Goal: Task Accomplishment & Management: Manage account settings

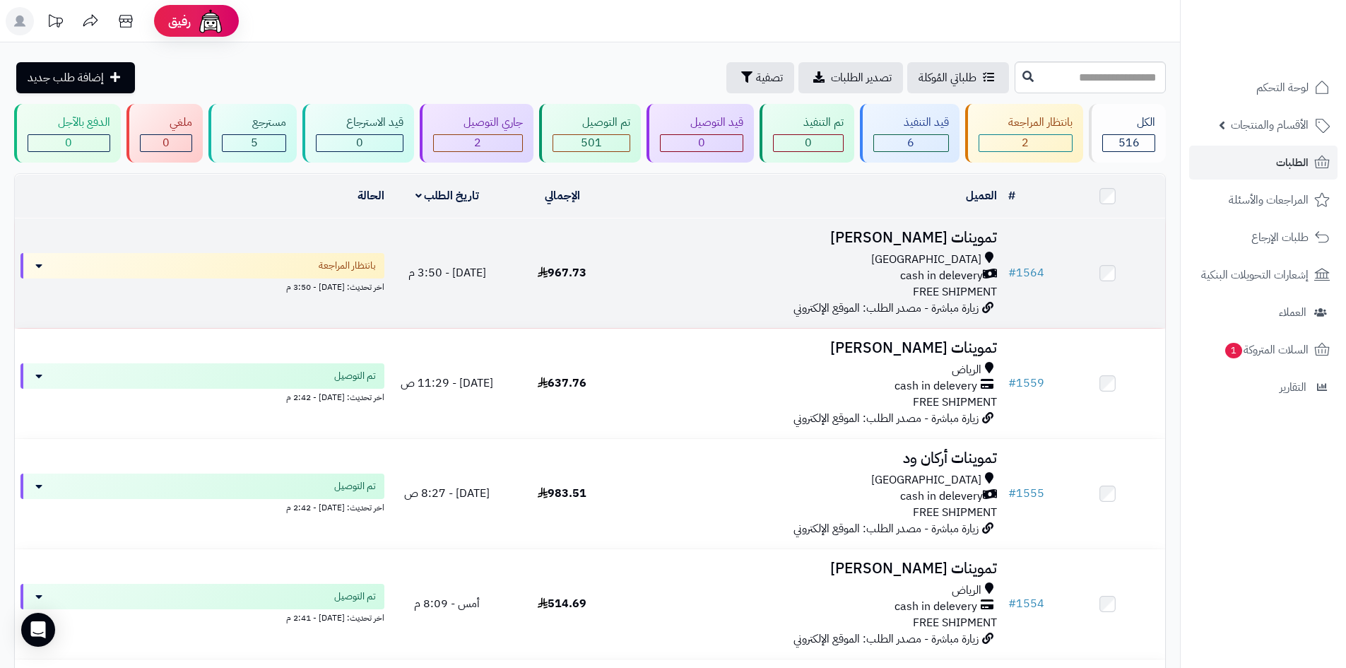
click at [715, 268] on div "cash in delevery" at bounding box center [811, 276] width 372 height 16
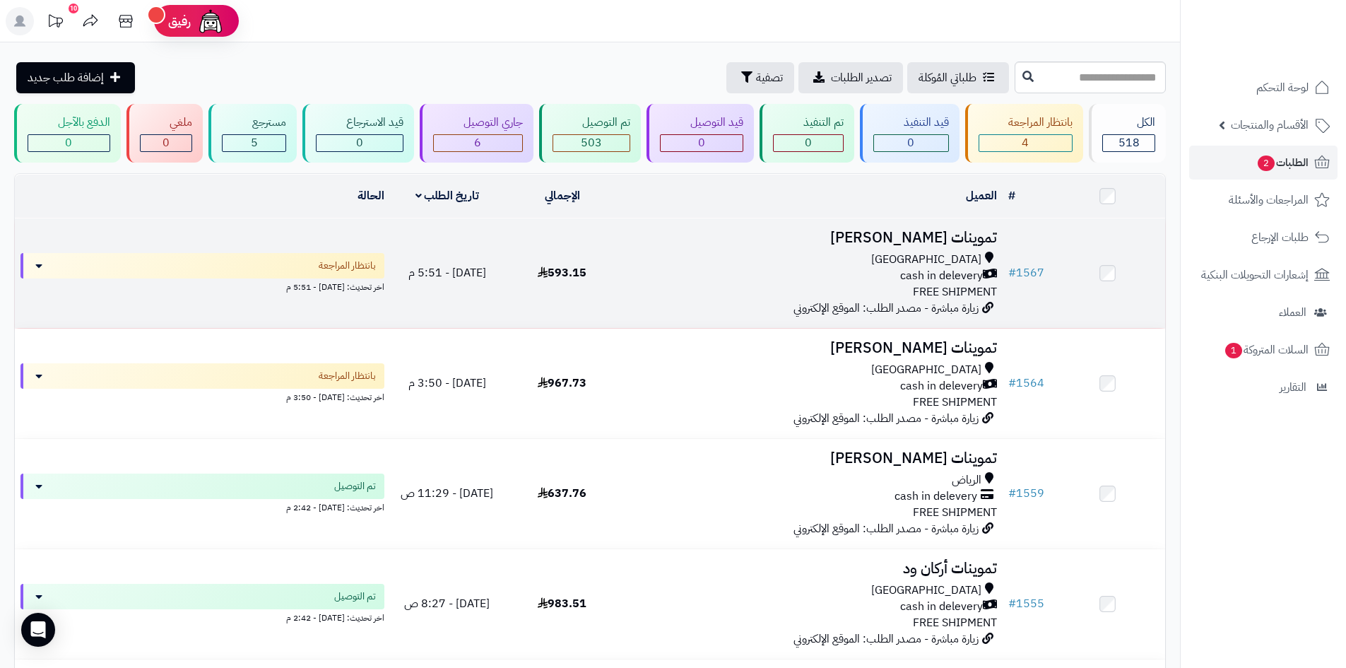
click at [782, 268] on div "cash in delevery" at bounding box center [811, 276] width 372 height 16
click at [685, 256] on div "[GEOGRAPHIC_DATA]" at bounding box center [811, 260] width 372 height 16
click at [843, 259] on div "Riyadh" at bounding box center [811, 260] width 372 height 16
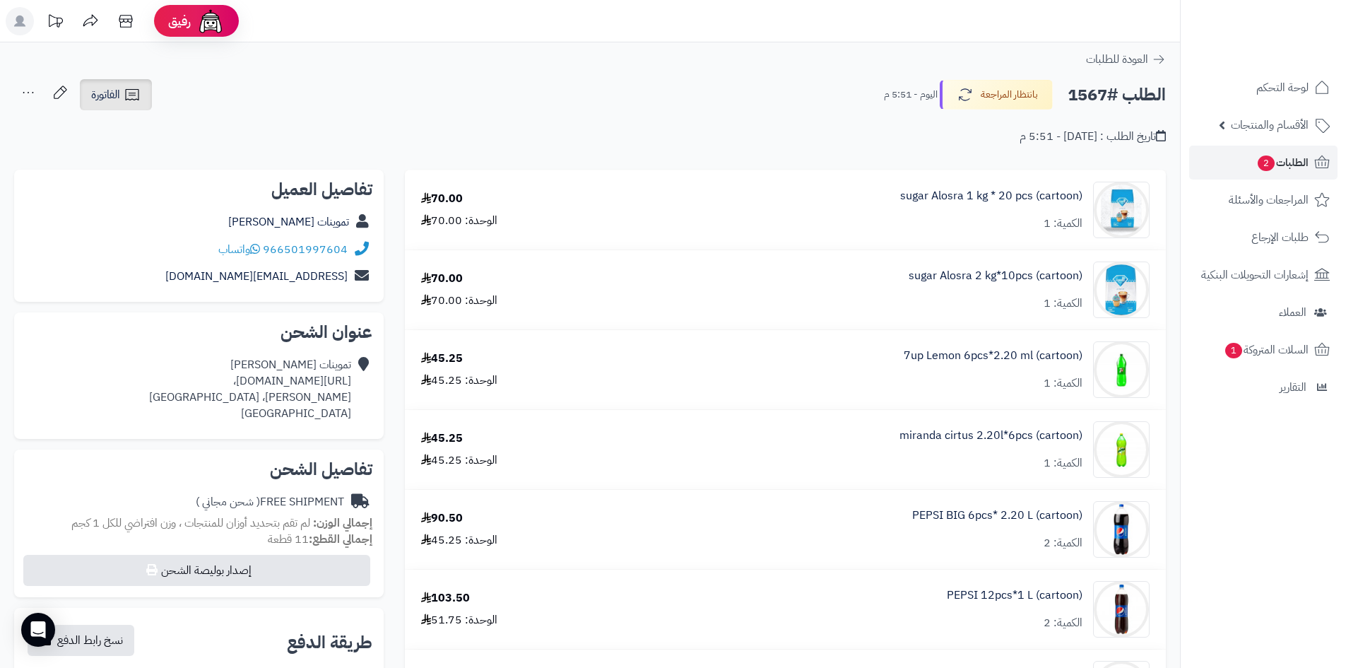
click at [90, 89] on link "الفاتورة" at bounding box center [116, 94] width 72 height 31
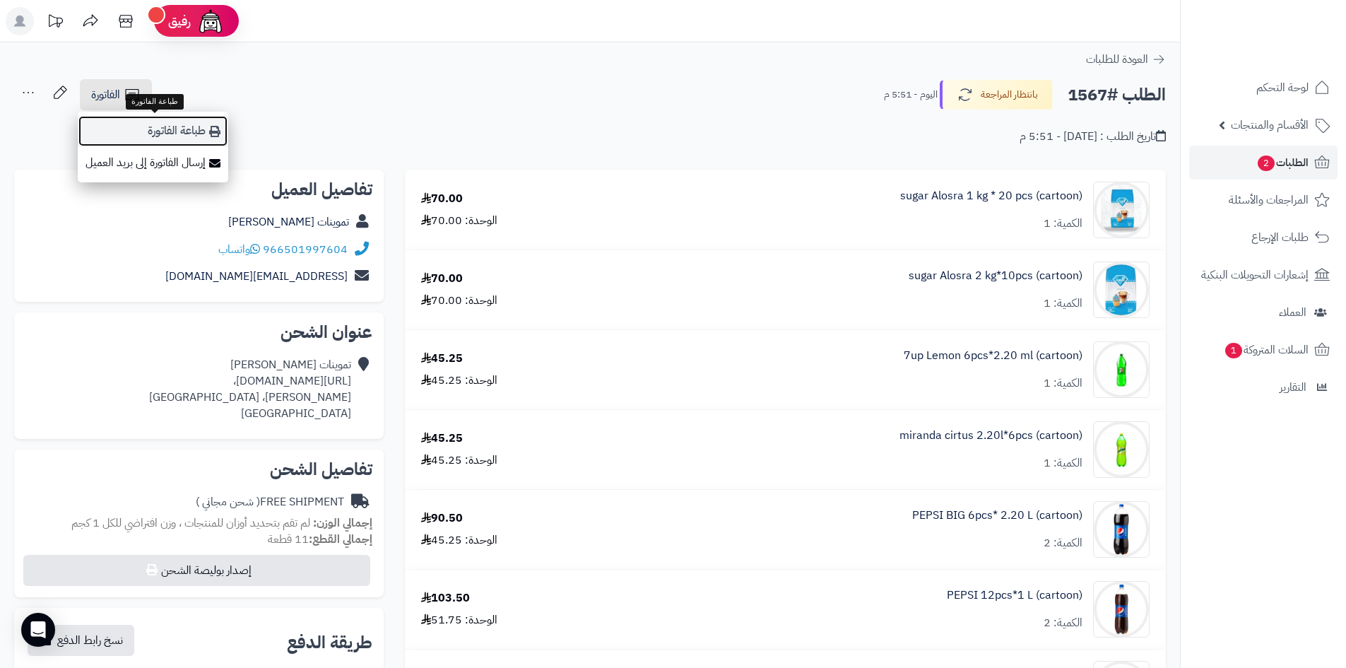
click at [136, 123] on link "طباعة الفاتورة" at bounding box center [153, 131] width 150 height 32
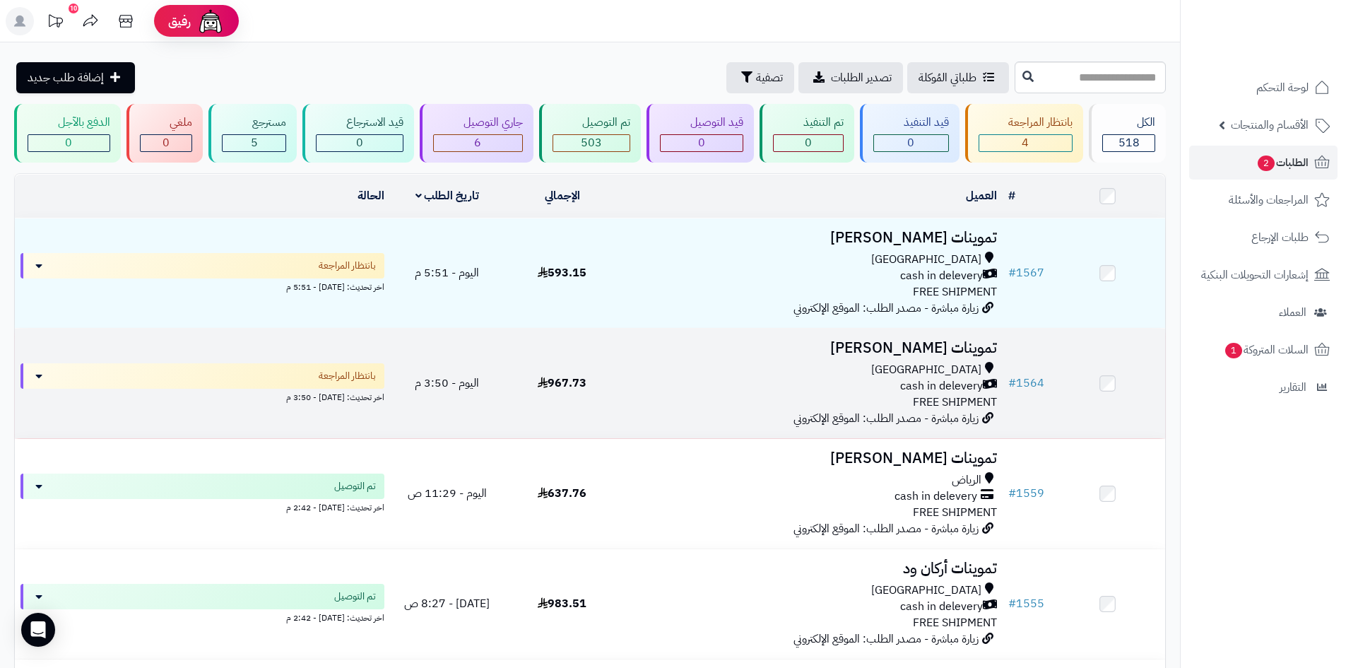
click at [836, 378] on div "cash in delevery" at bounding box center [811, 386] width 372 height 16
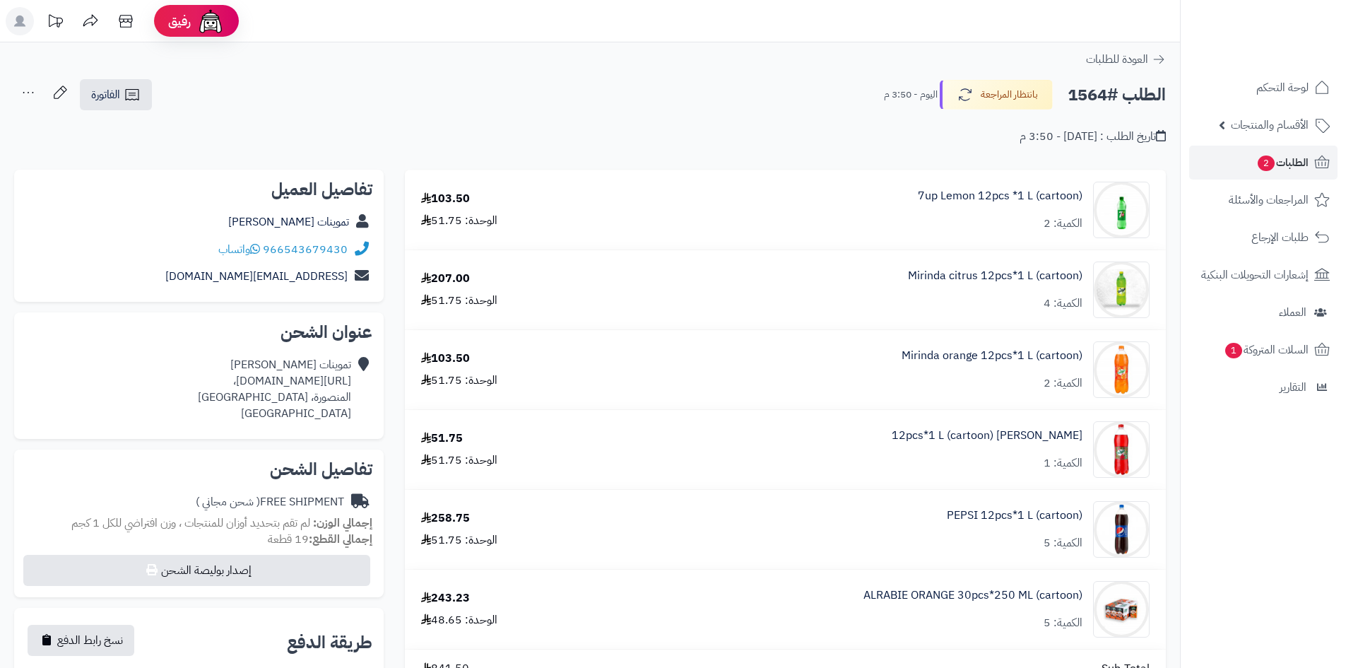
click at [1189, 459] on nav "لوحة التحكم الأقسام والمنتجات المنتجات الأقسام الماركات مواصفات المنتجات مواصفا…" at bounding box center [1263, 352] width 166 height 668
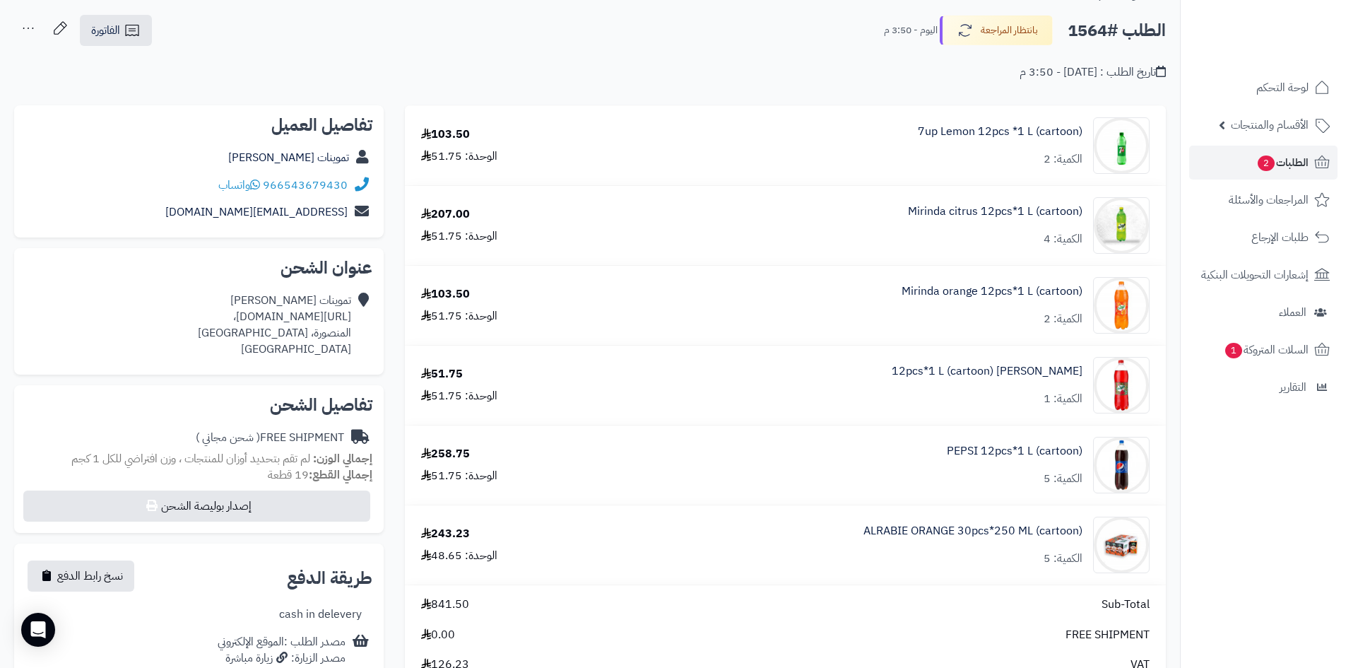
scroll to position [141, 0]
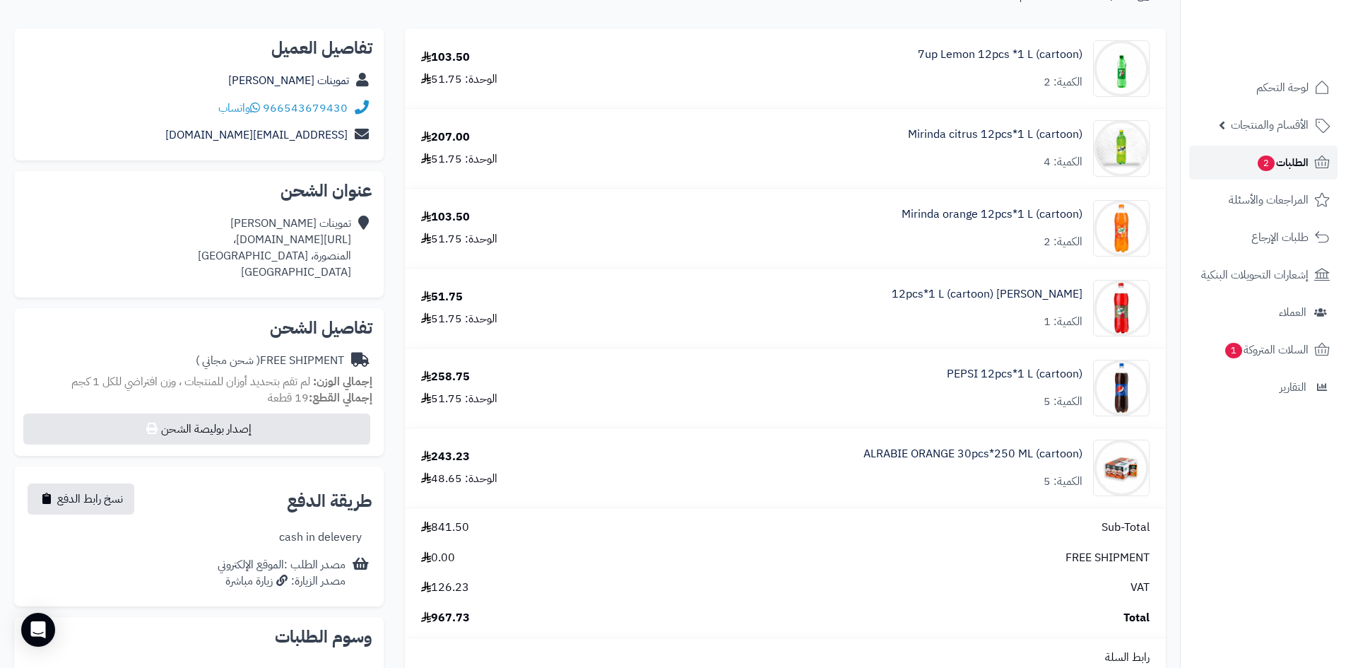
click at [1252, 164] on link "الطلبات 2" at bounding box center [1263, 163] width 148 height 34
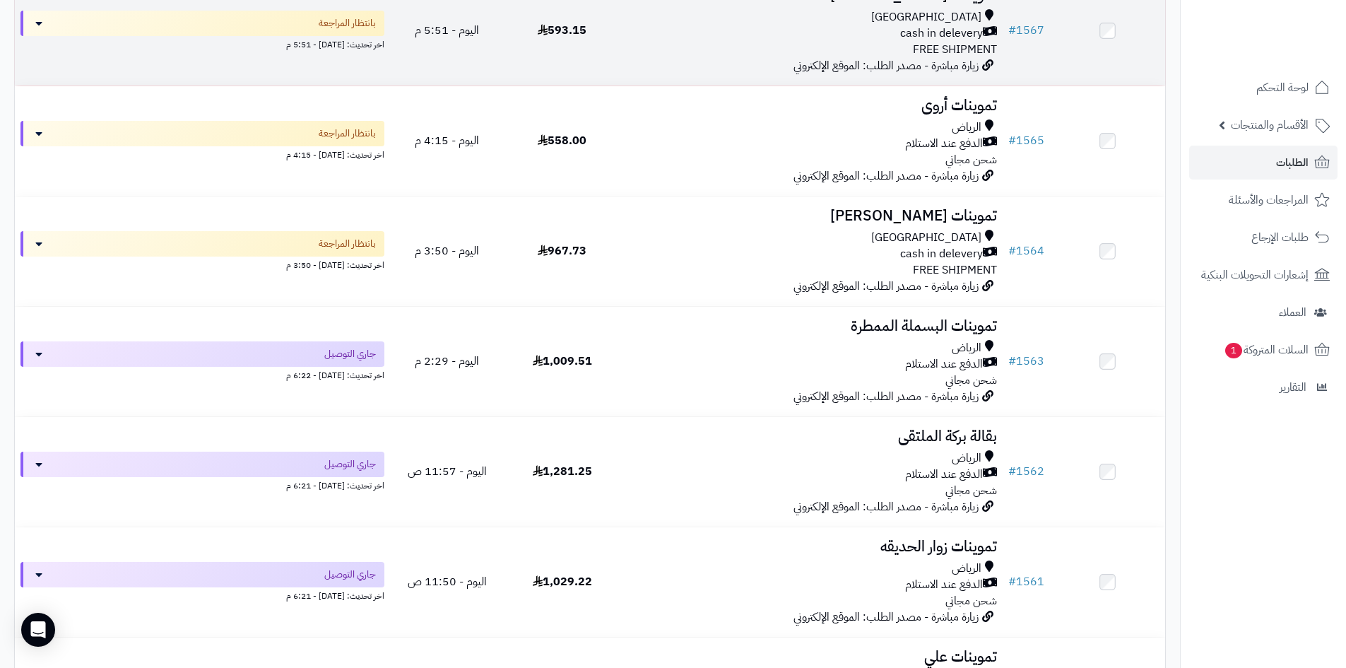
scroll to position [71, 0]
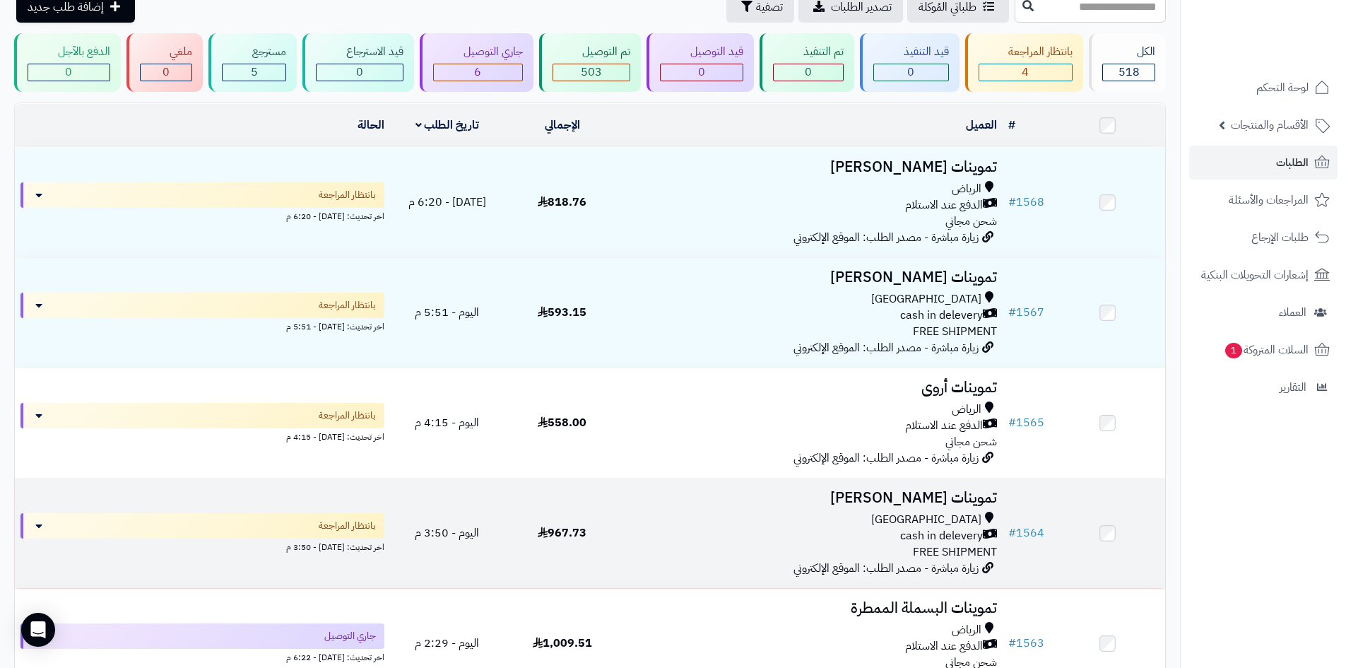
click at [656, 541] on div "Riyadh cash in delevery FREE SHIPMENT" at bounding box center [811, 536] width 372 height 49
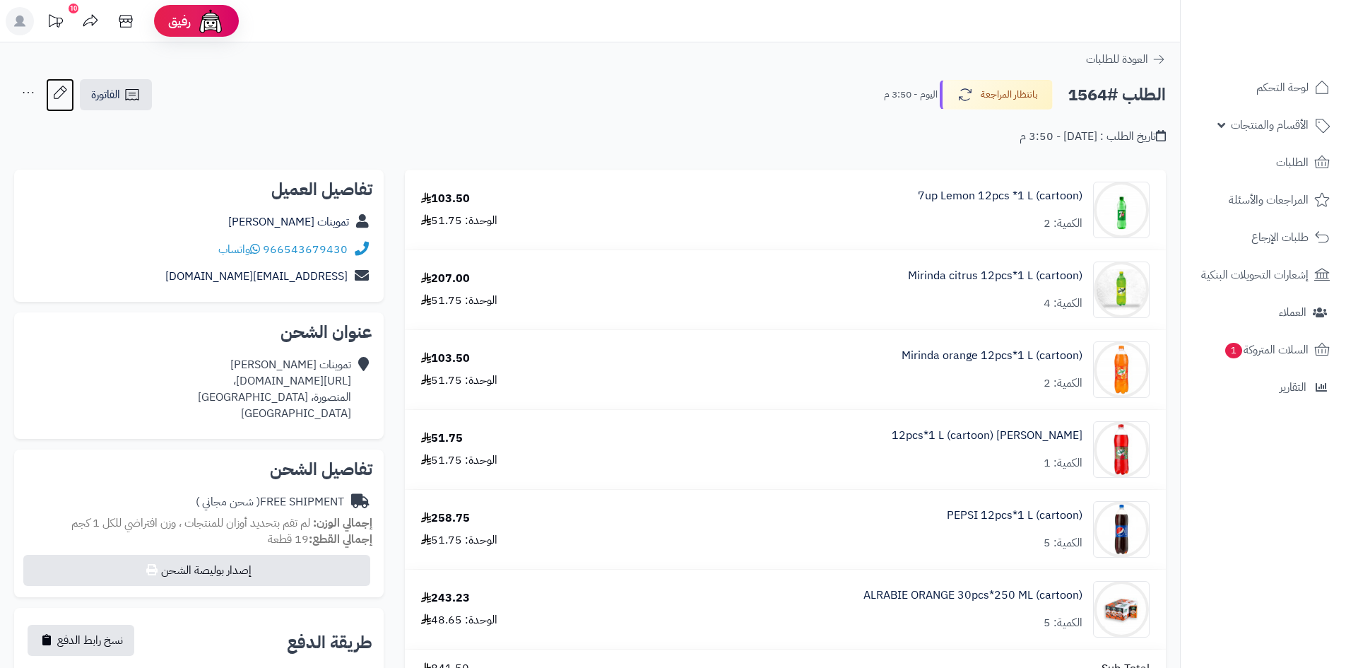
click at [70, 98] on icon at bounding box center [60, 92] width 28 height 28
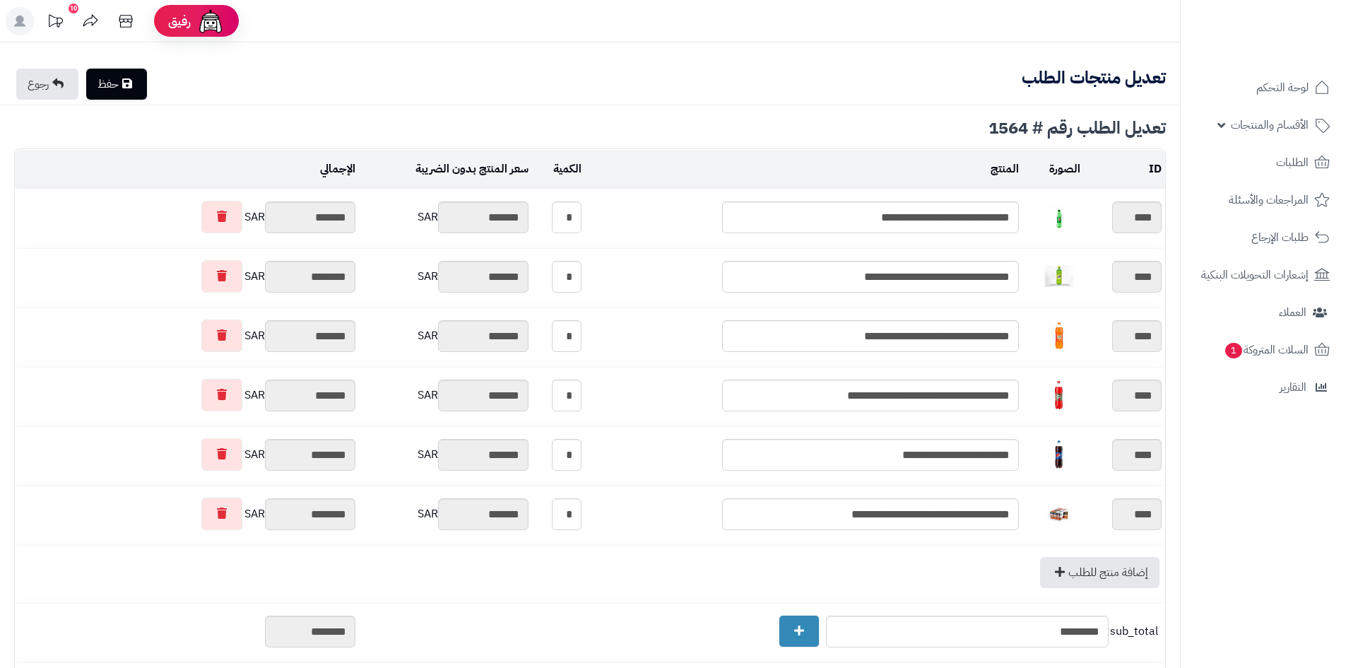
type textarea "**********"
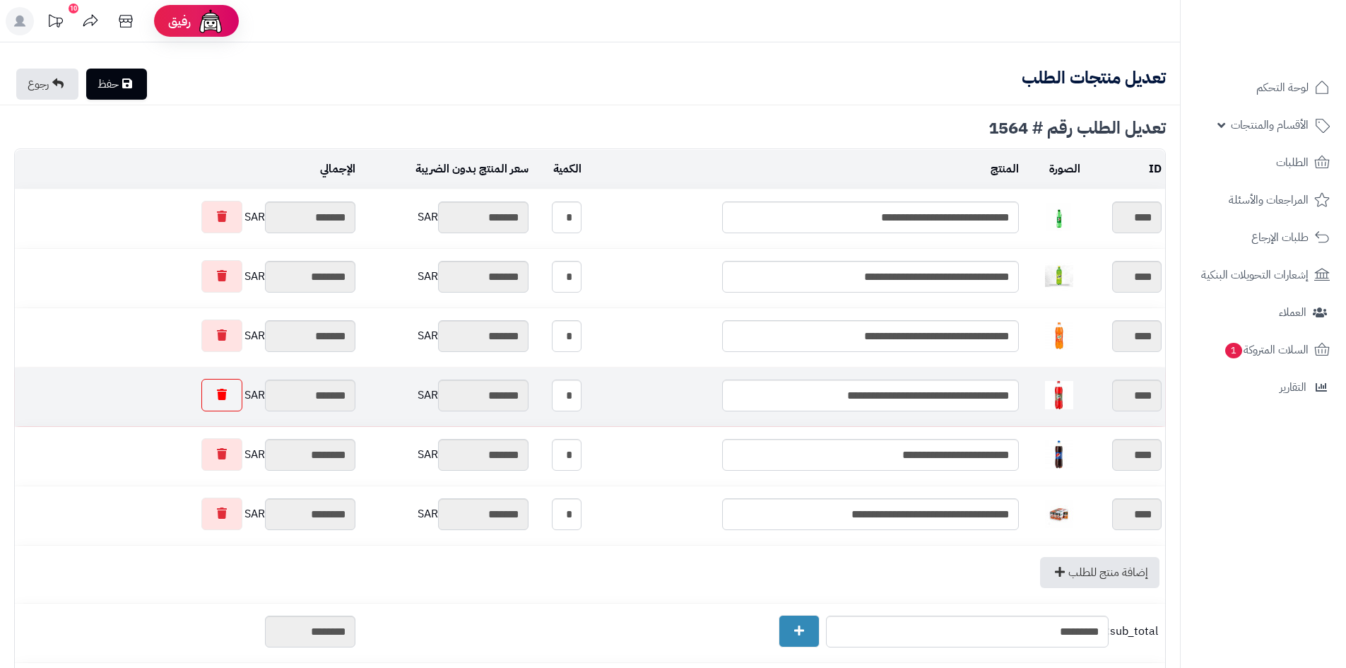
click at [220, 394] on icon at bounding box center [222, 394] width 10 height 11
type input "********"
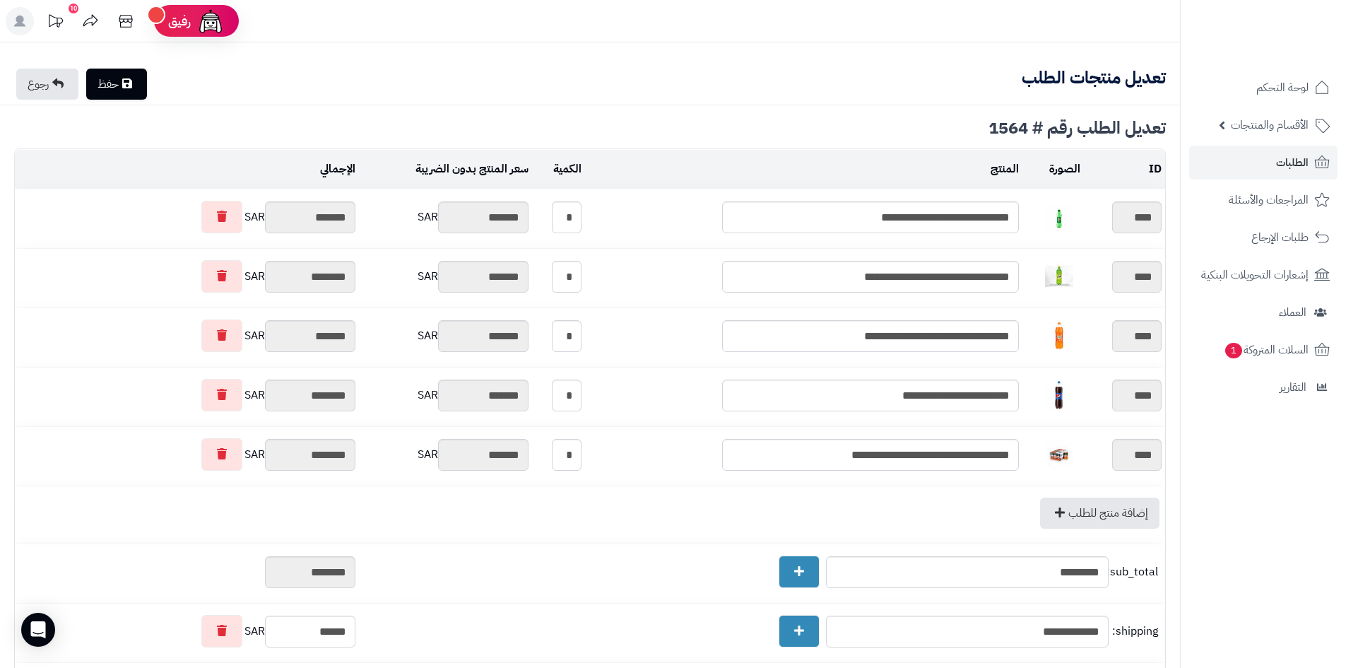
click at [98, 82] on link "حفظ" at bounding box center [116, 84] width 61 height 31
type input "**********"
type textarea "**********"
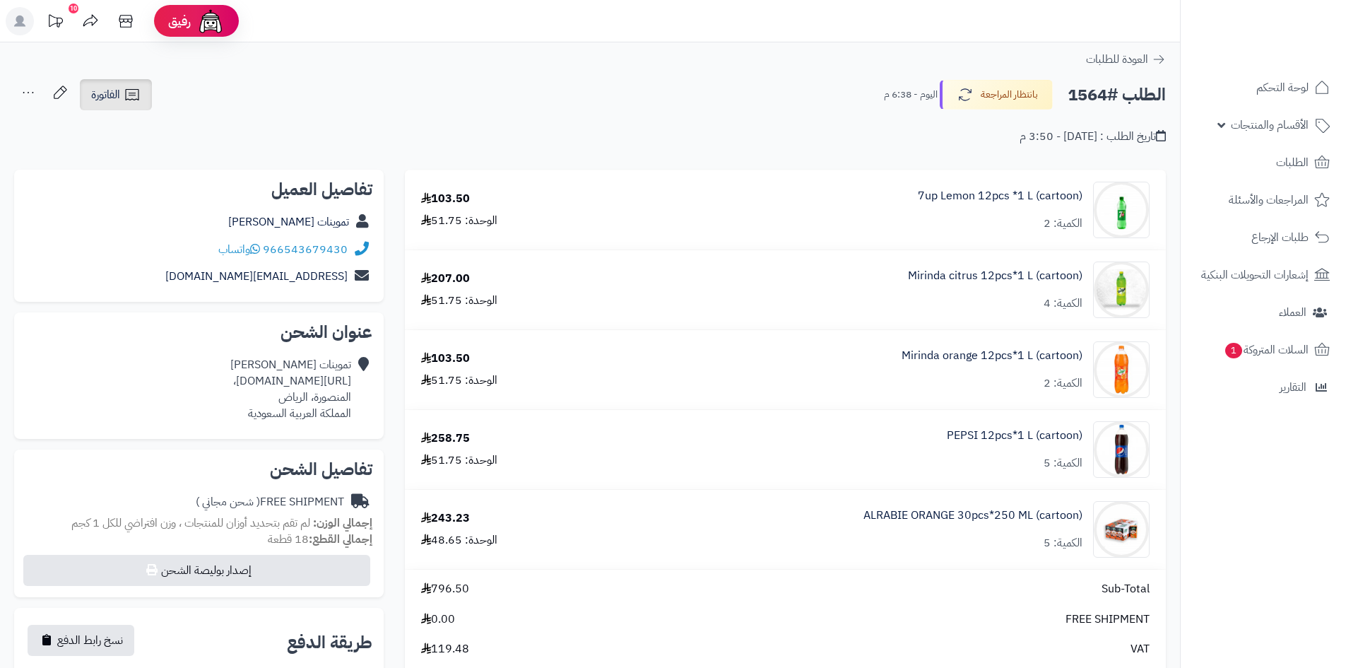
click at [136, 92] on icon at bounding box center [132, 94] width 17 height 17
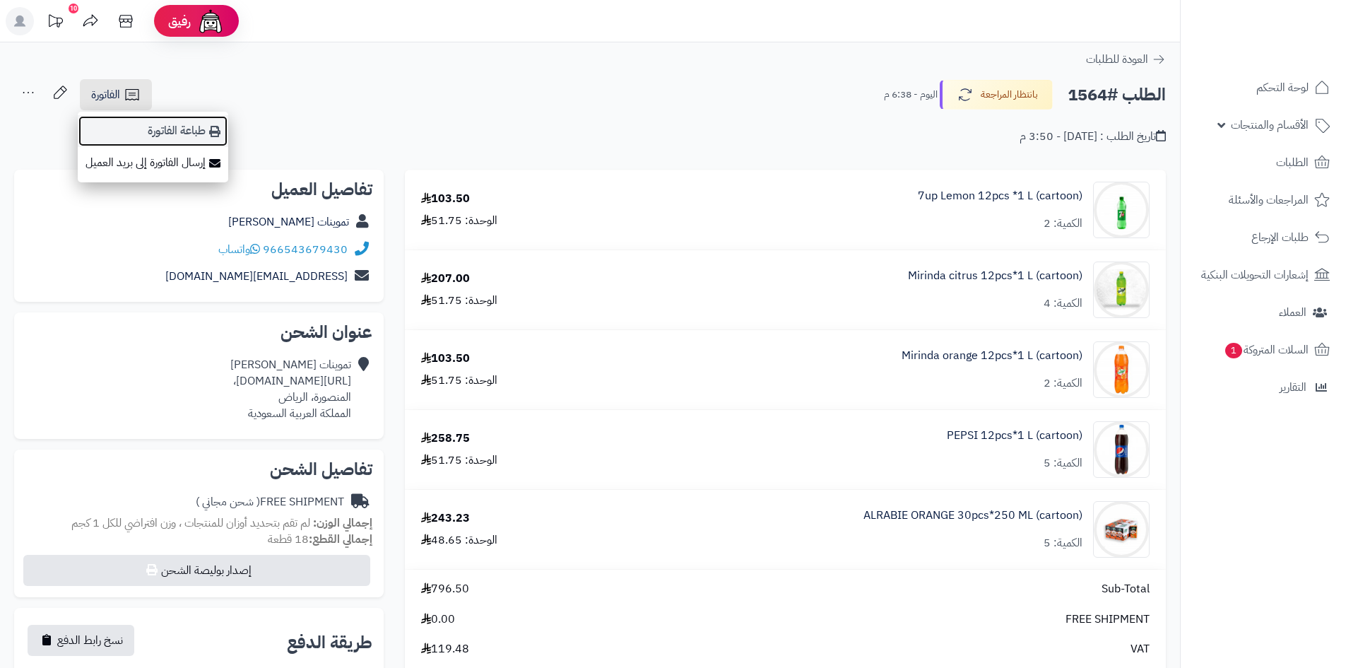
click at [138, 123] on link "طباعة الفاتورة" at bounding box center [153, 131] width 150 height 32
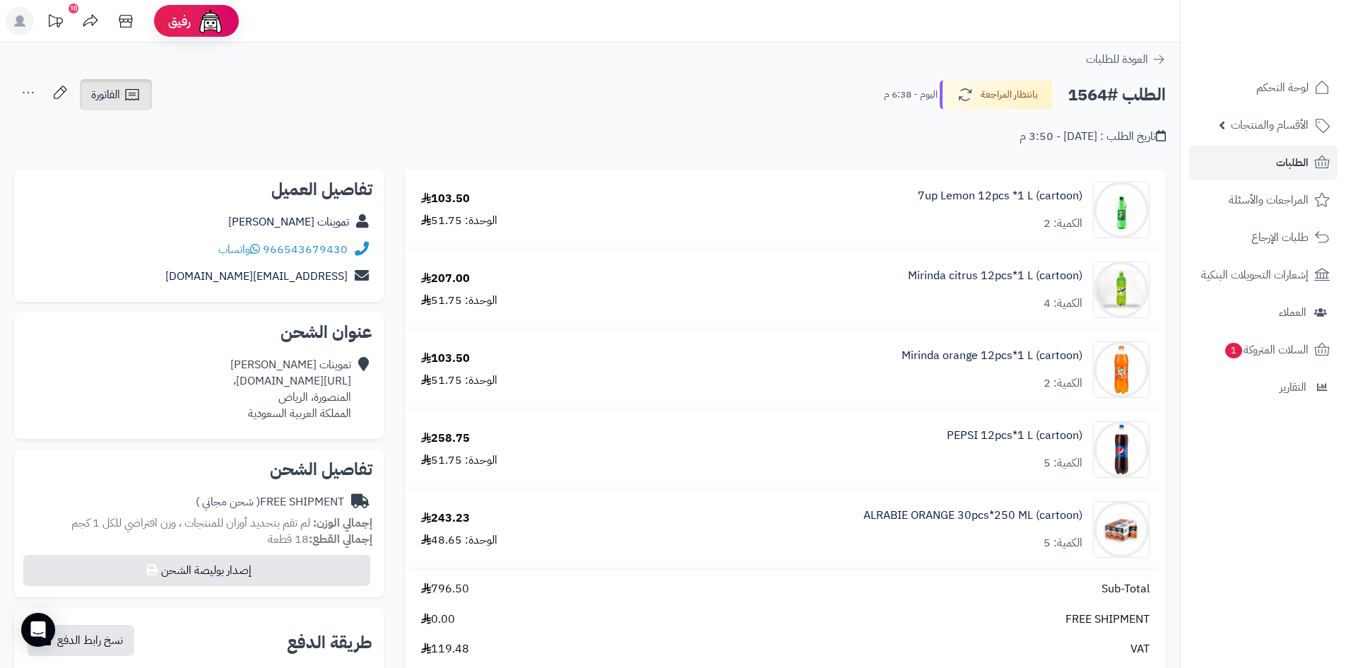
click at [102, 91] on span "الفاتورة" at bounding box center [105, 94] width 29 height 17
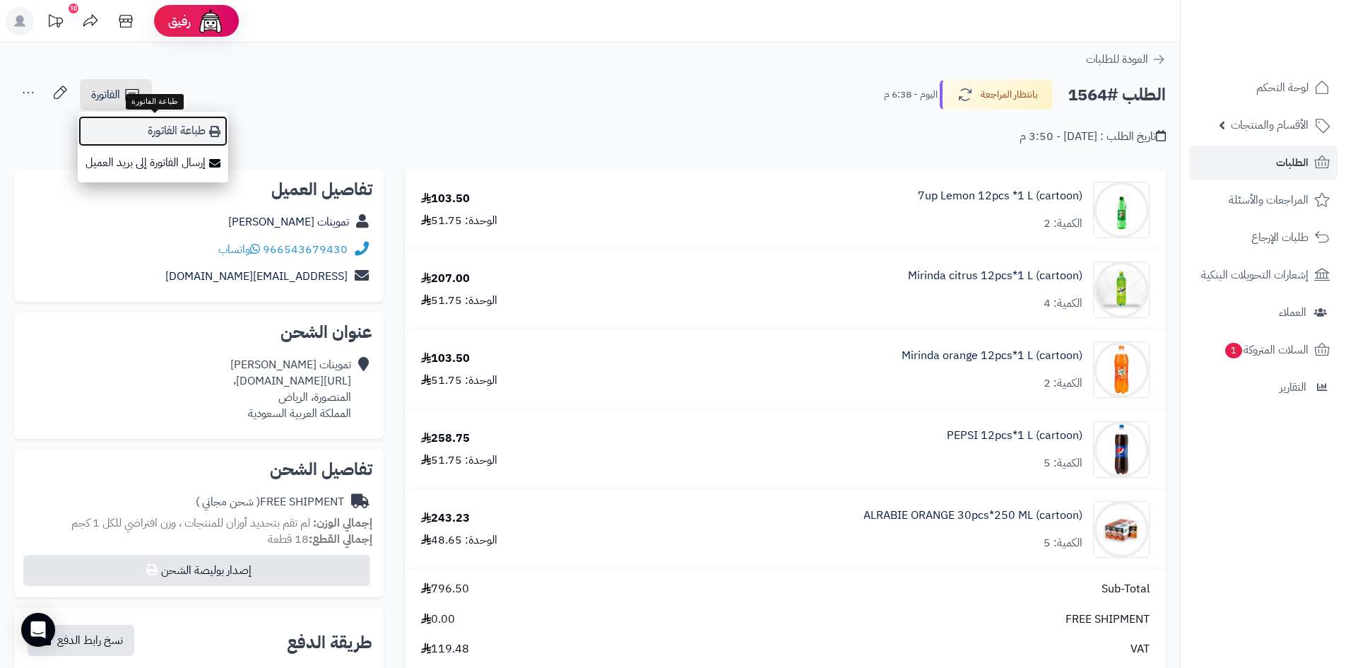
click at [159, 128] on link "طباعة الفاتورة" at bounding box center [153, 131] width 150 height 32
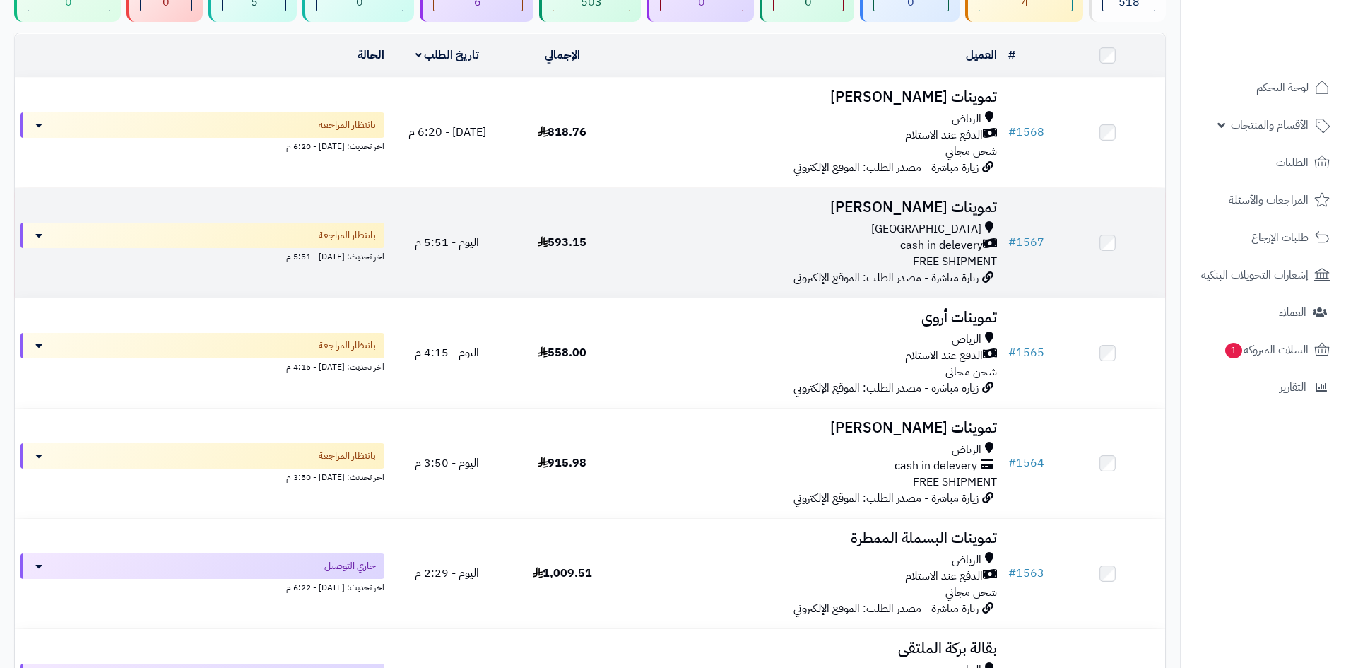
scroll to position [141, 0]
click at [608, 235] on td "593.15" at bounding box center [561, 242] width 115 height 110
click at [437, 220] on td "اليوم - 5:51 م" at bounding box center [447, 242] width 115 height 110
click at [680, 226] on div "Riyadh" at bounding box center [811, 228] width 372 height 16
click at [842, 211] on h3 "تموينات سعيد المطيري" at bounding box center [811, 207] width 372 height 16
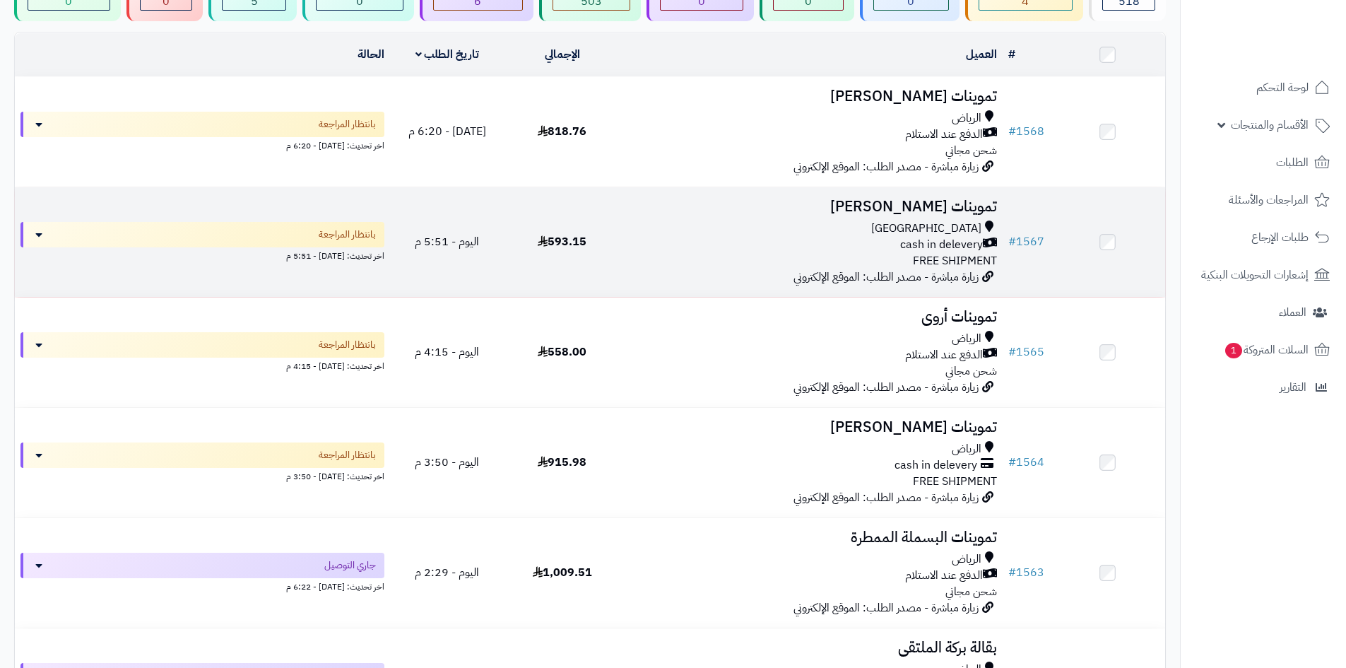
click at [945, 237] on span "cash in delevery" at bounding box center [941, 245] width 83 height 16
click at [941, 216] on td "تموينات سعيد المطيري Riyadh cash in delevery FREE SHIPMENT زيارة مباشرة - مصدر …" at bounding box center [811, 242] width 383 height 110
drag, startPoint x: 999, startPoint y: 201, endPoint x: 801, endPoint y: 212, distance: 198.8
click at [801, 212] on td "تموينات سعيد المطيري Riyadh cash in delevery FREE SHIPMENT زيارة مباشرة - مصدر …" at bounding box center [811, 242] width 383 height 110
click at [768, 227] on div "Riyadh" at bounding box center [811, 228] width 372 height 16
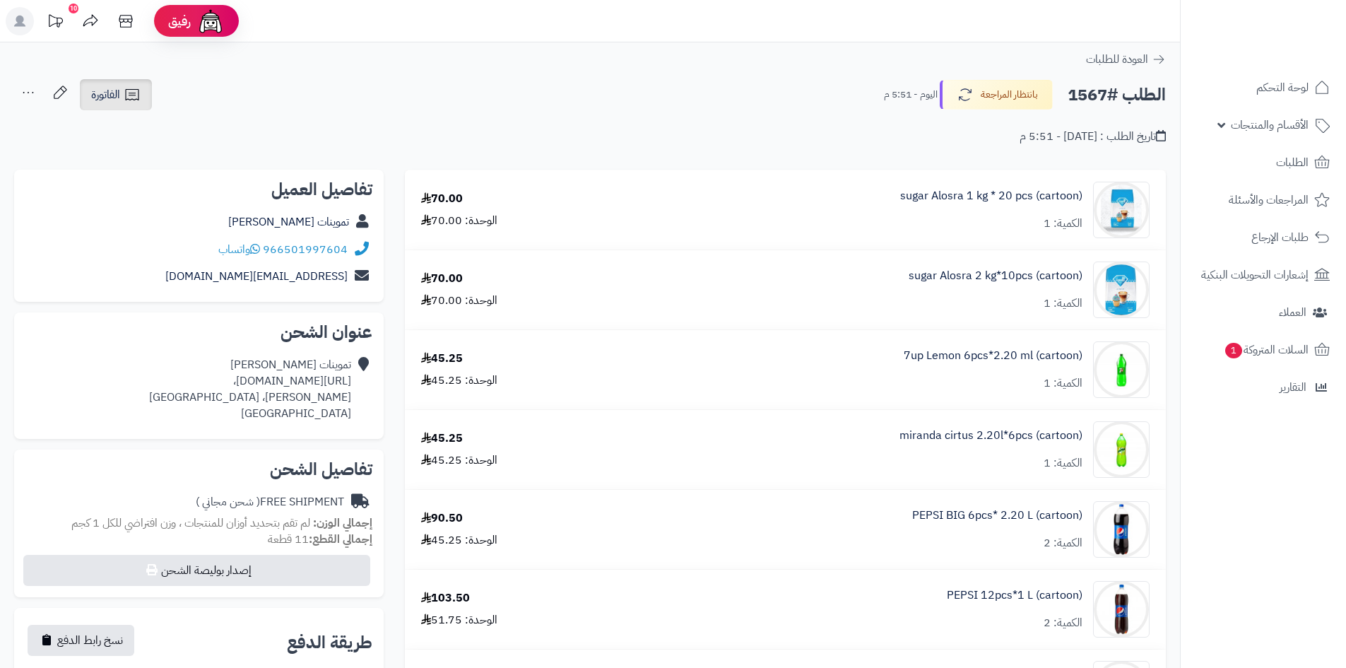
click at [126, 86] on icon at bounding box center [132, 94] width 17 height 17
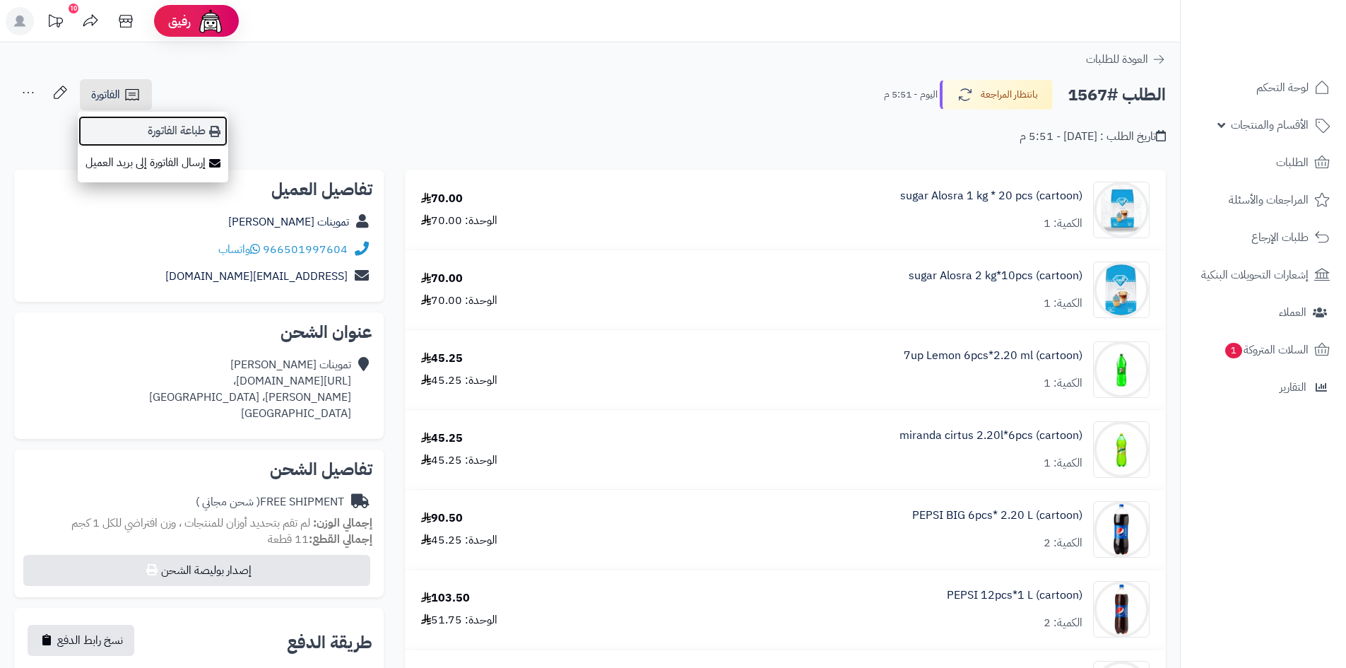
click at [150, 131] on link "طباعة الفاتورة" at bounding box center [153, 131] width 150 height 32
